Goal: Task Accomplishment & Management: Manage account settings

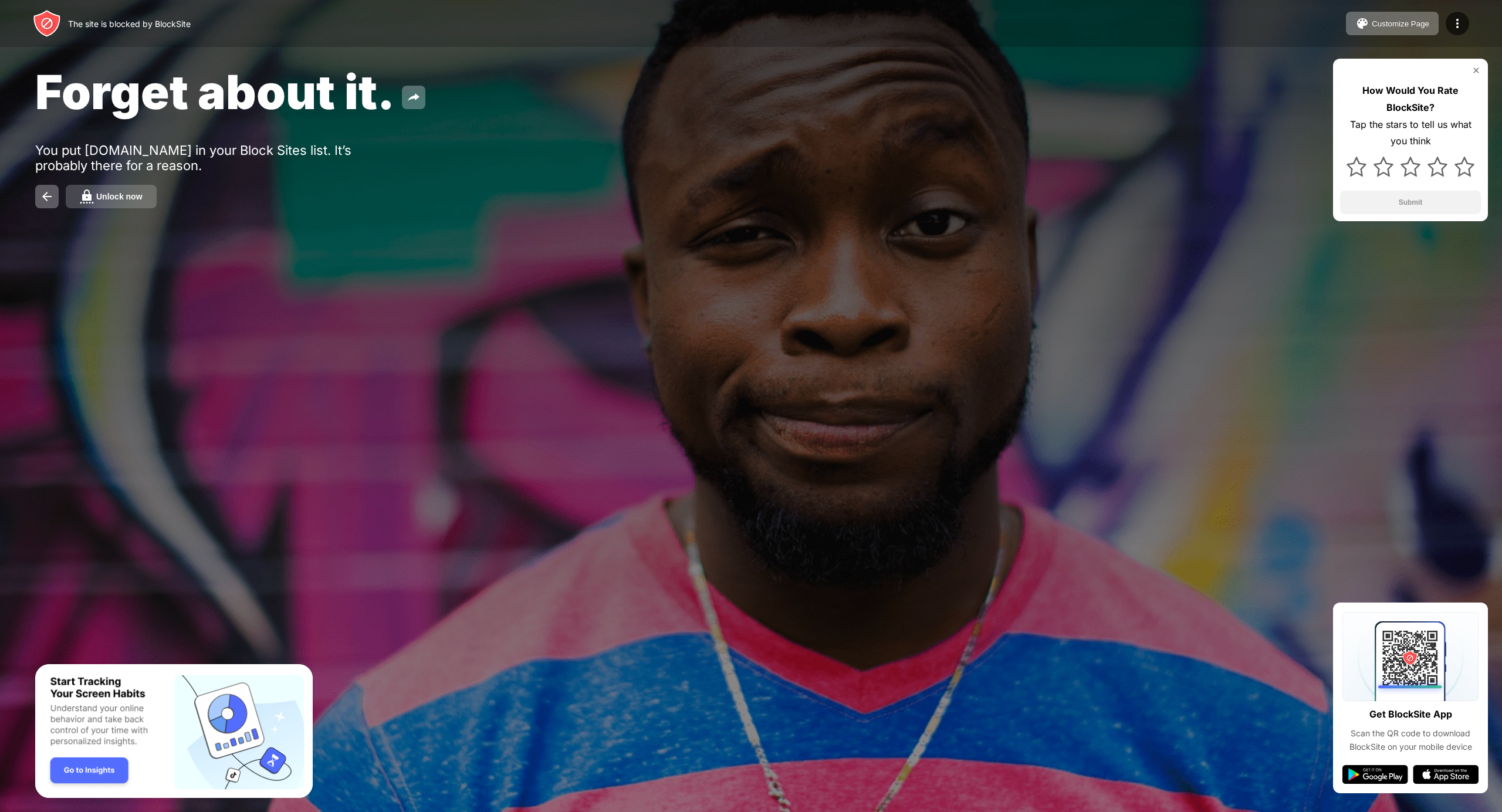
click at [125, 198] on div "Unlock now" at bounding box center [119, 196] width 46 height 9
click at [115, 192] on button "Unlock now" at bounding box center [111, 196] width 91 height 23
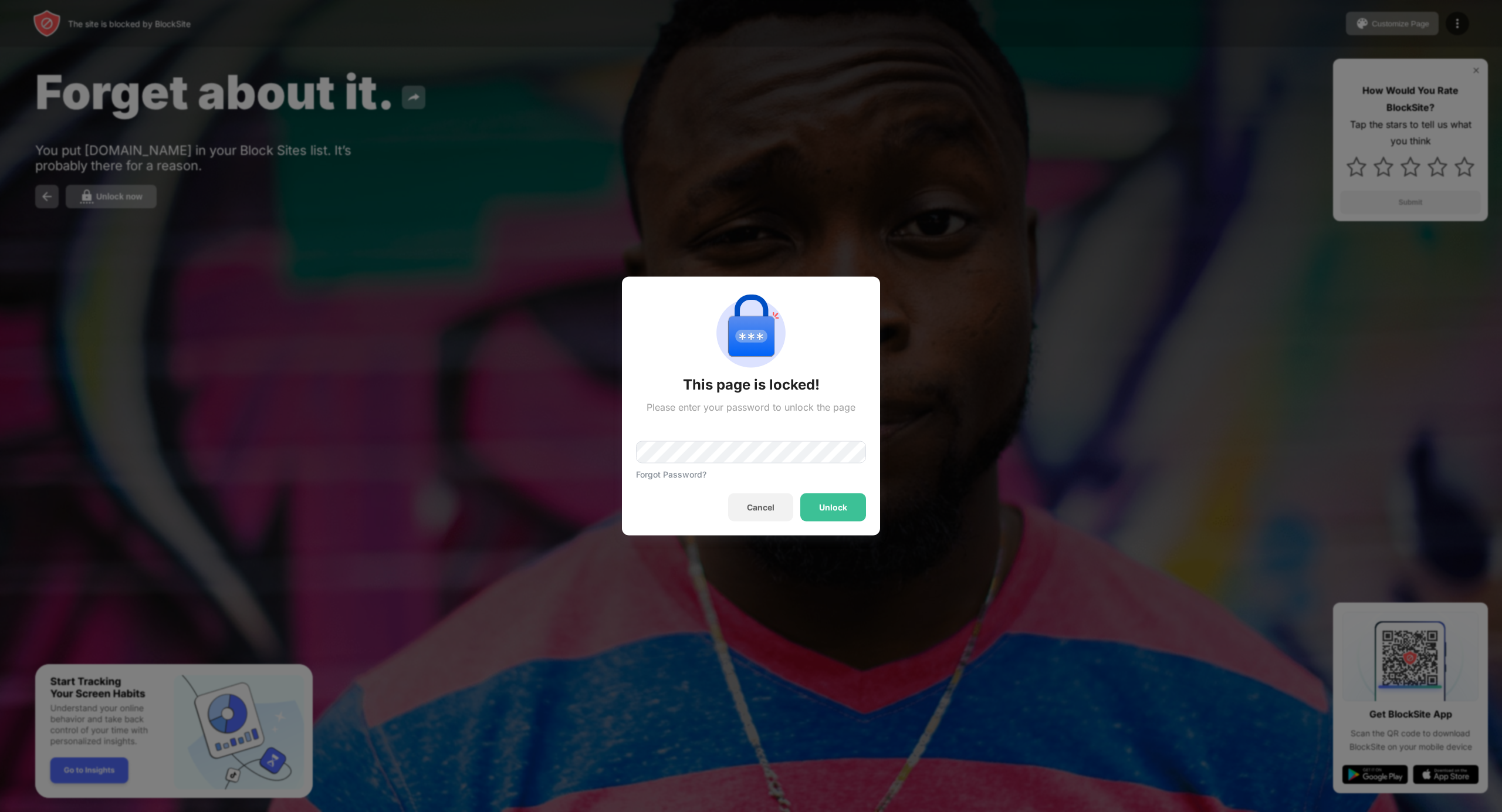
click at [702, 811] on div "This page is locked! Please enter your password to unlock the page Forgot Passw…" at bounding box center [751, 812] width 1502 height 0
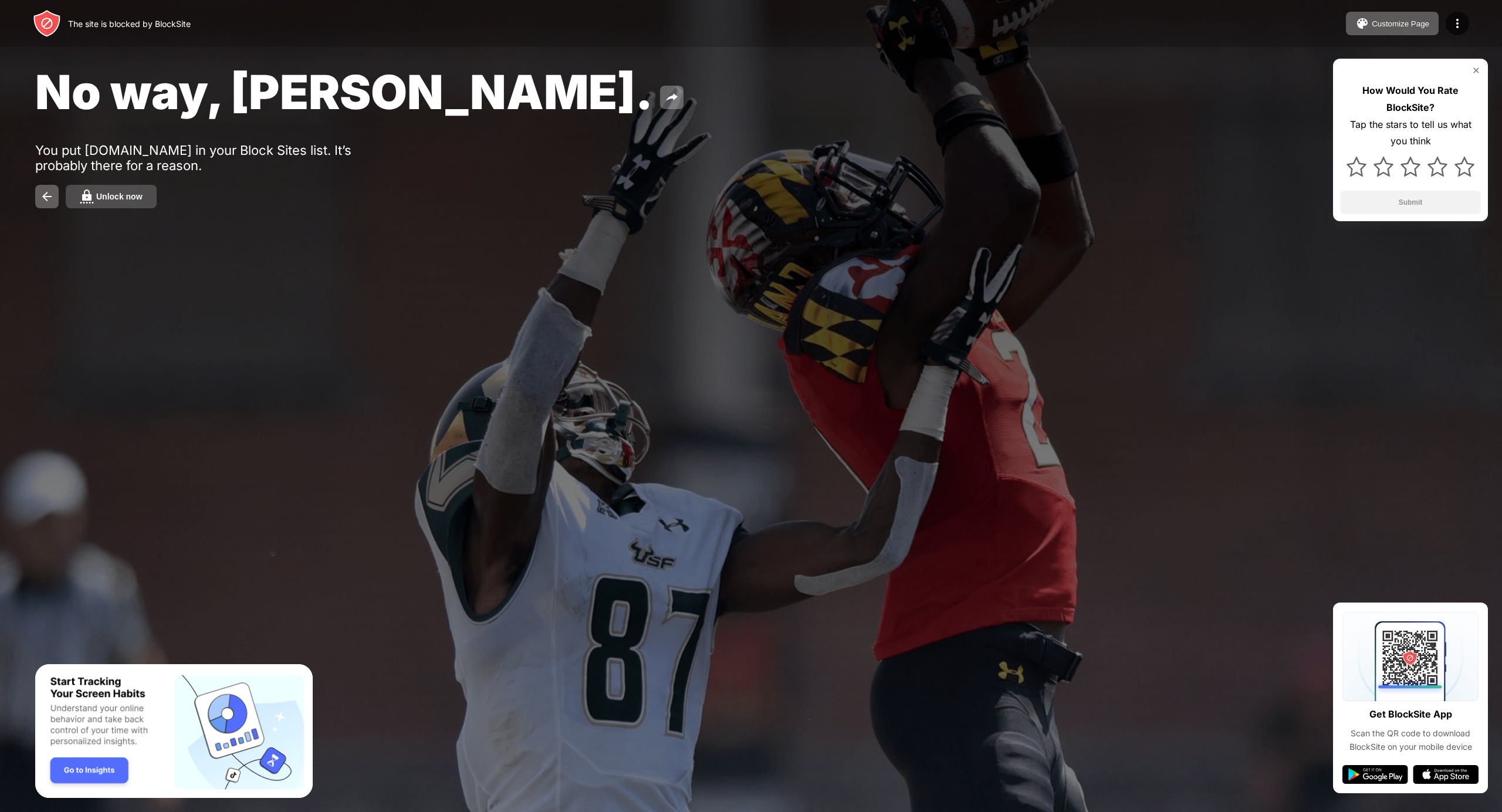
click at [122, 191] on button "Unlock now" at bounding box center [111, 196] width 91 height 23
click at [100, 180] on div "No way, [PERSON_NAME]. You put [DOMAIN_NAME] in your Block Sites list. It’s pro…" at bounding box center [751, 135] width 1502 height 272
click at [110, 199] on div "Unlock now" at bounding box center [119, 196] width 46 height 9
